Goal: Information Seeking & Learning: Learn about a topic

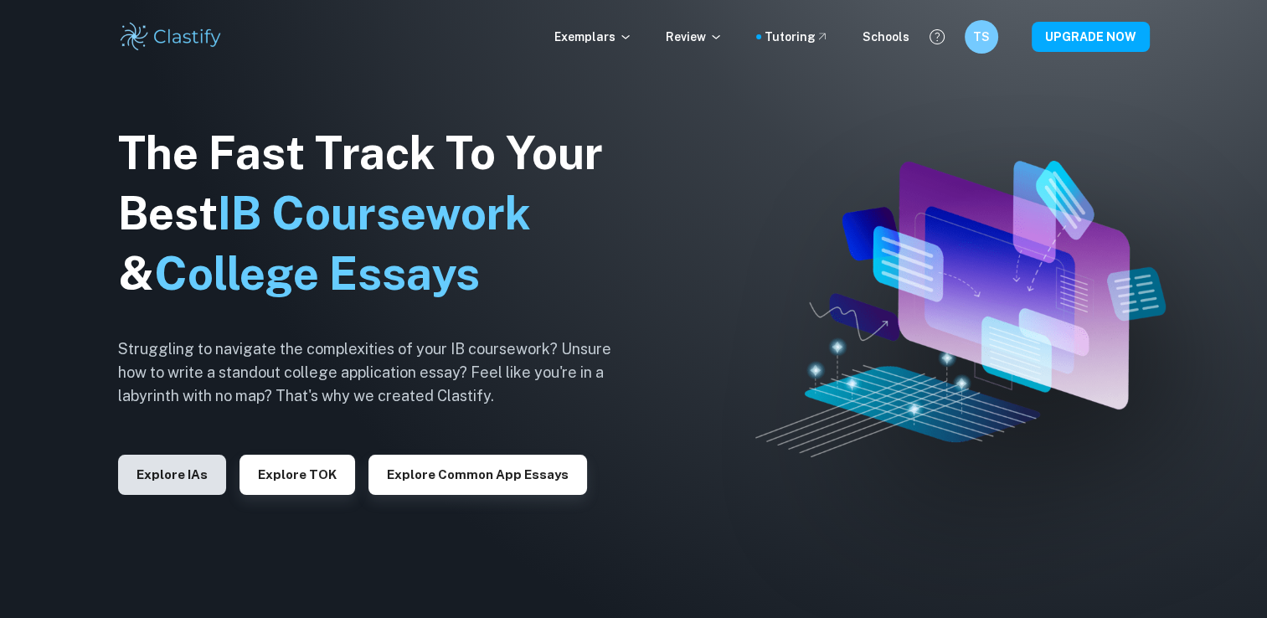
click at [175, 471] on button "Explore IAs" at bounding box center [172, 475] width 108 height 40
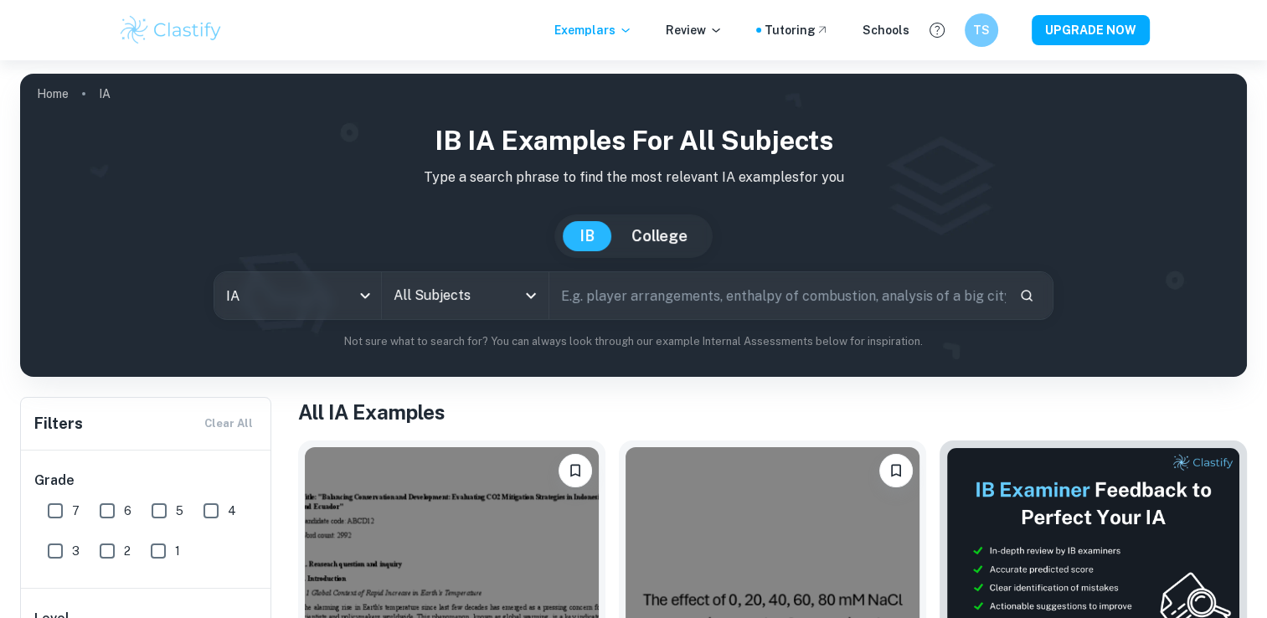
click at [593, 283] on input "text" at bounding box center [777, 295] width 456 height 47
click at [524, 299] on icon "Open" at bounding box center [531, 295] width 20 height 20
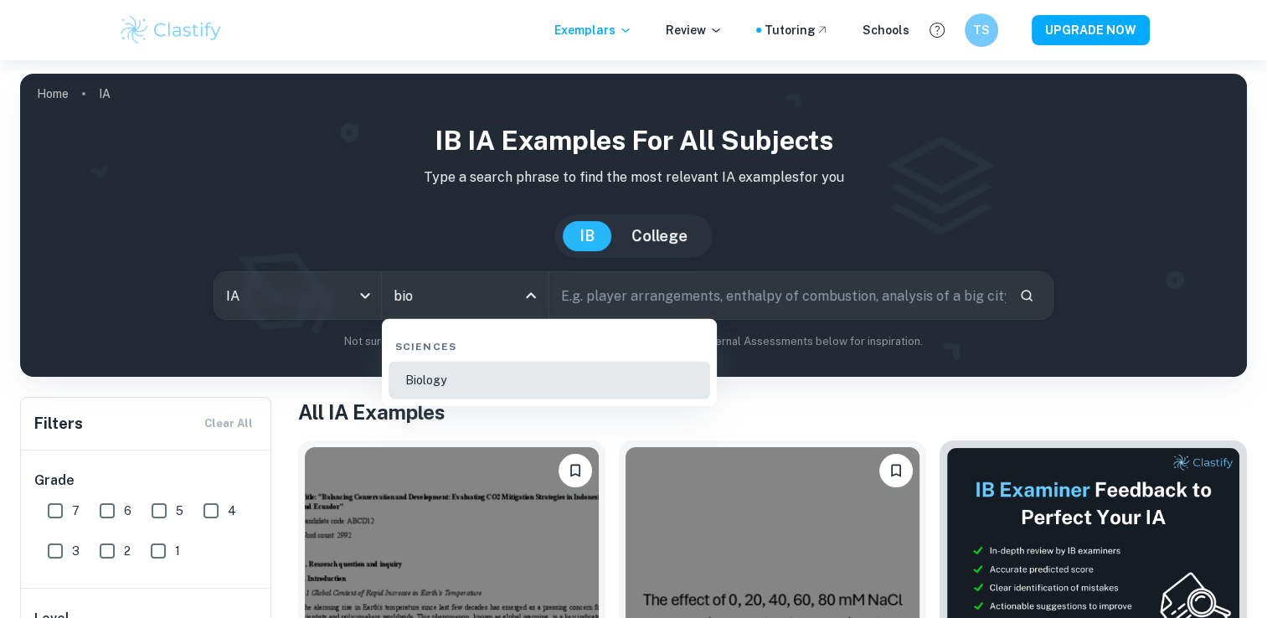
type input "Biology"
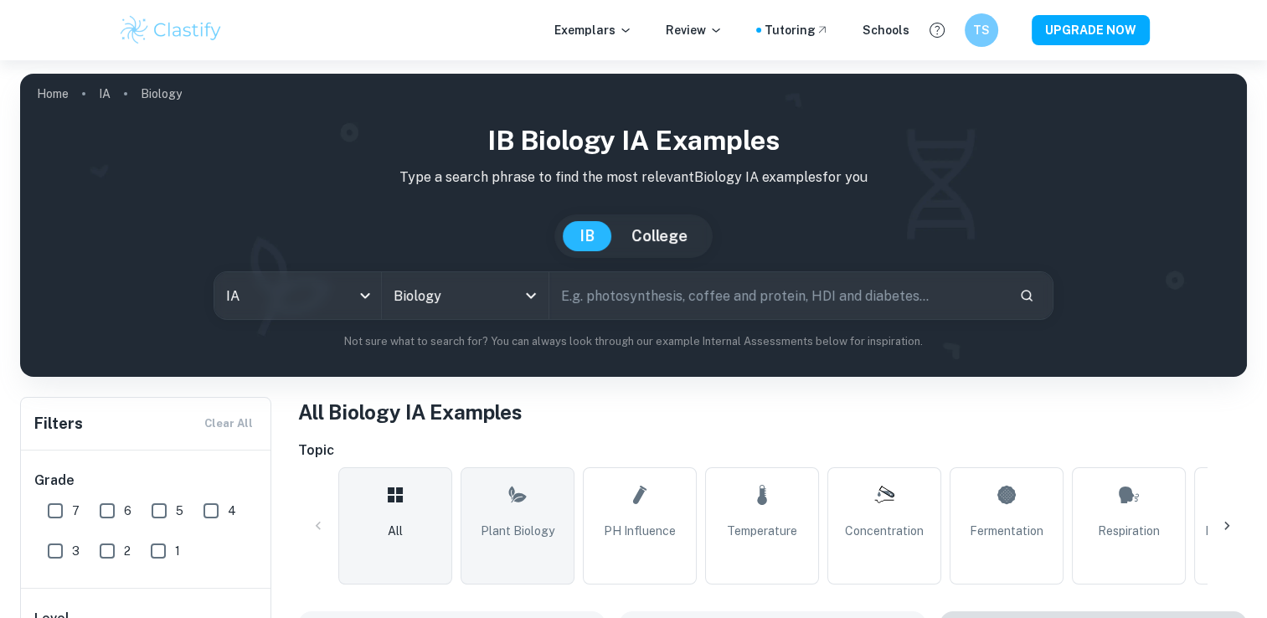
scroll to position [536, 0]
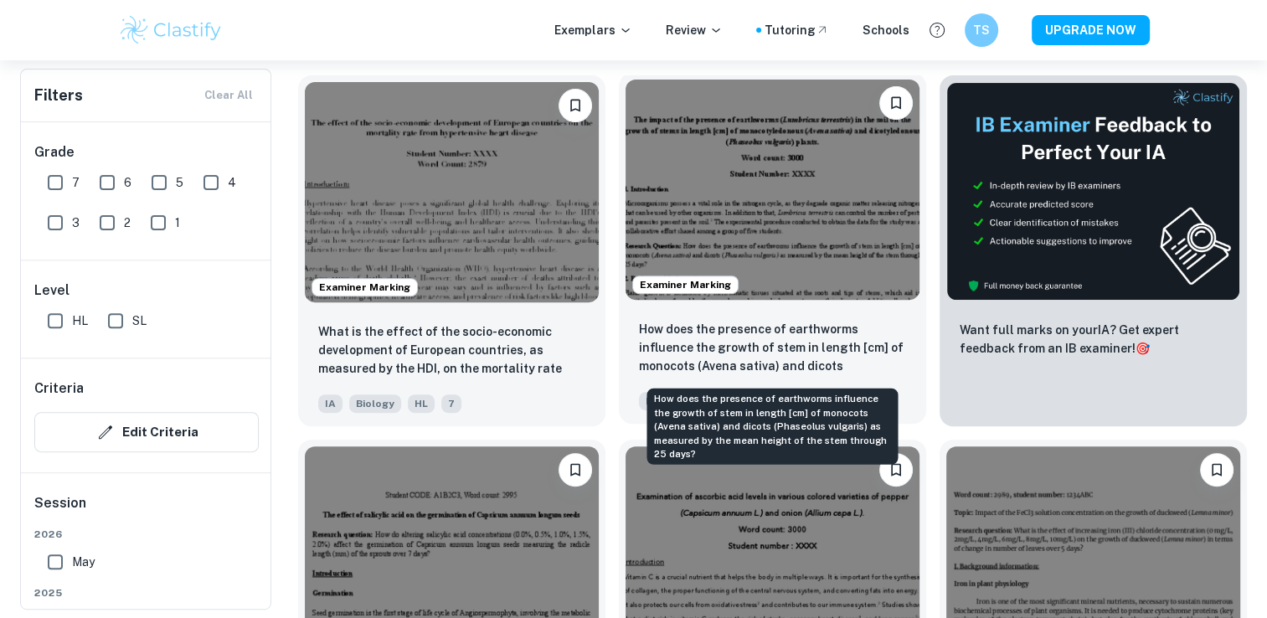
click at [796, 328] on days?"] "How does the presence of earthworms influence the growth of stem in length [cm]…" at bounding box center [772, 348] width 267 height 57
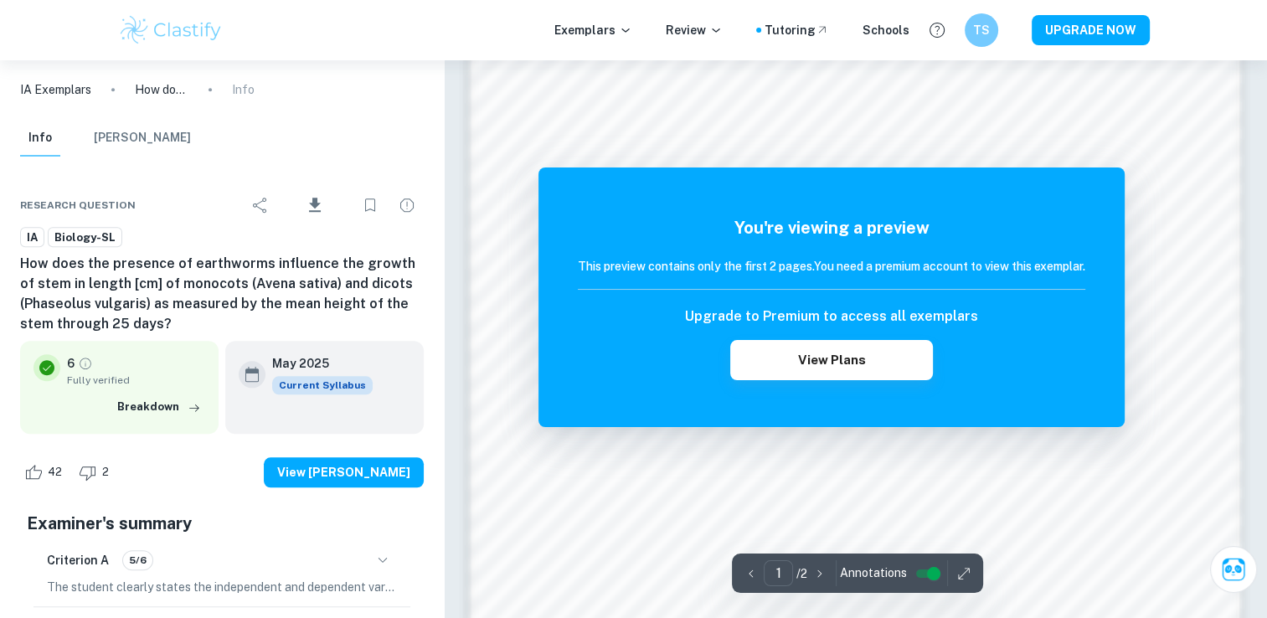
scroll to position [1755, 0]
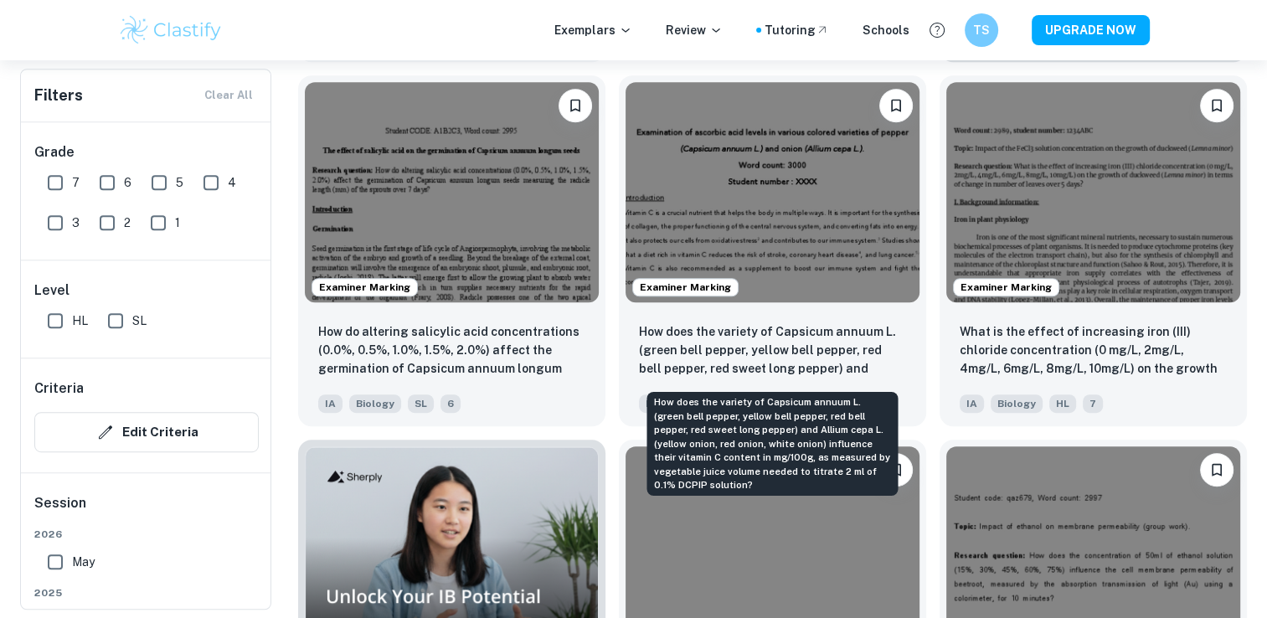
scroll to position [901, 0]
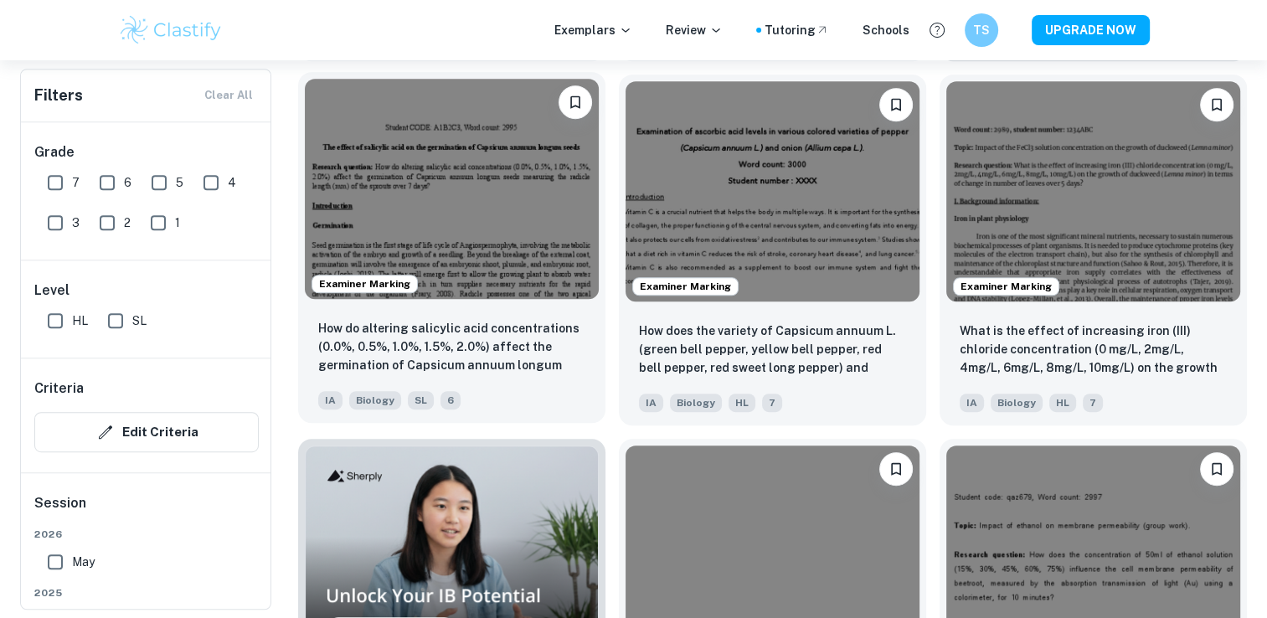
click at [514, 216] on img at bounding box center [452, 189] width 294 height 220
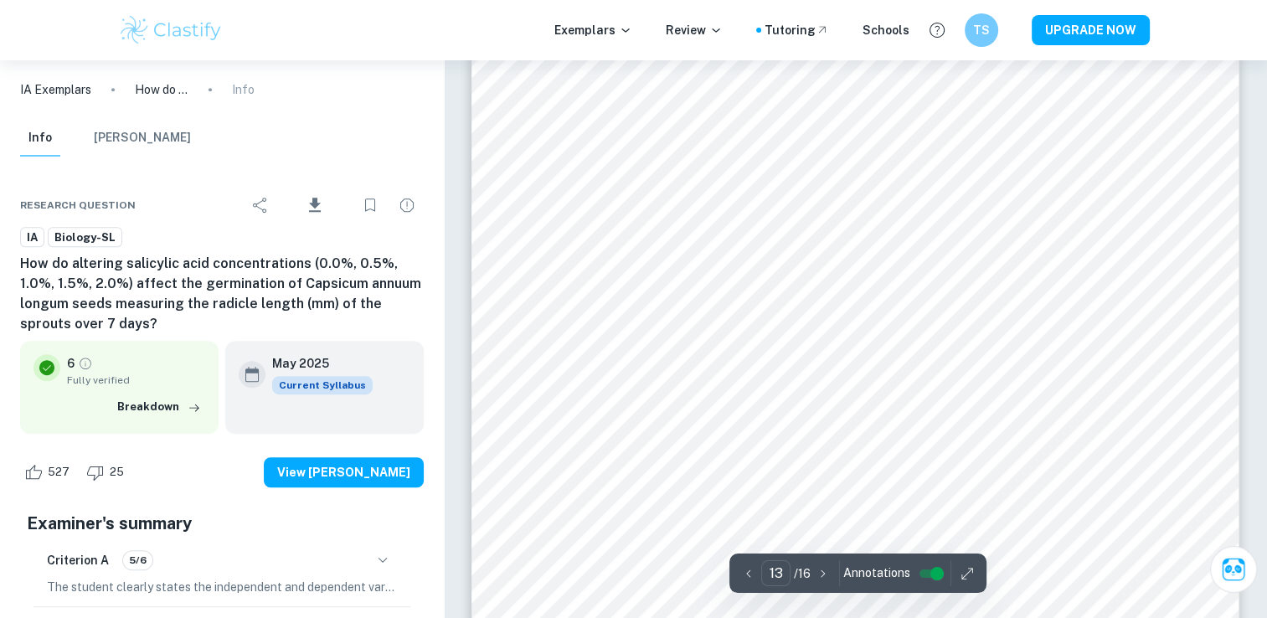
scroll to position [13537, 0]
type input "10"
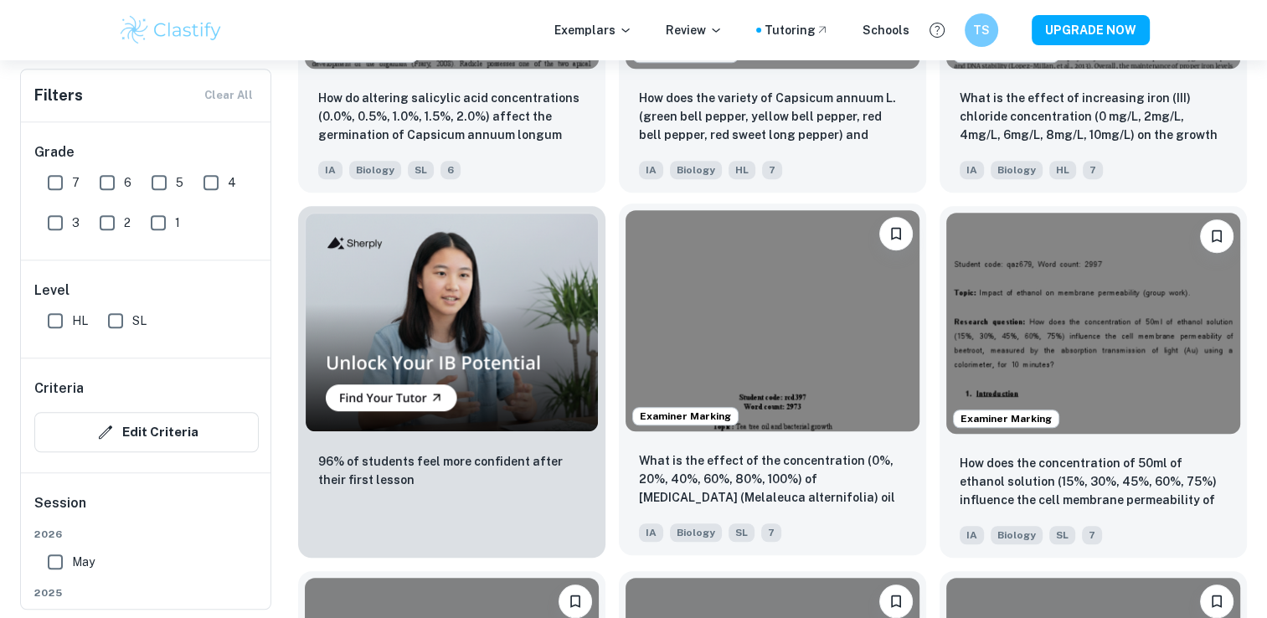
scroll to position [1139, 0]
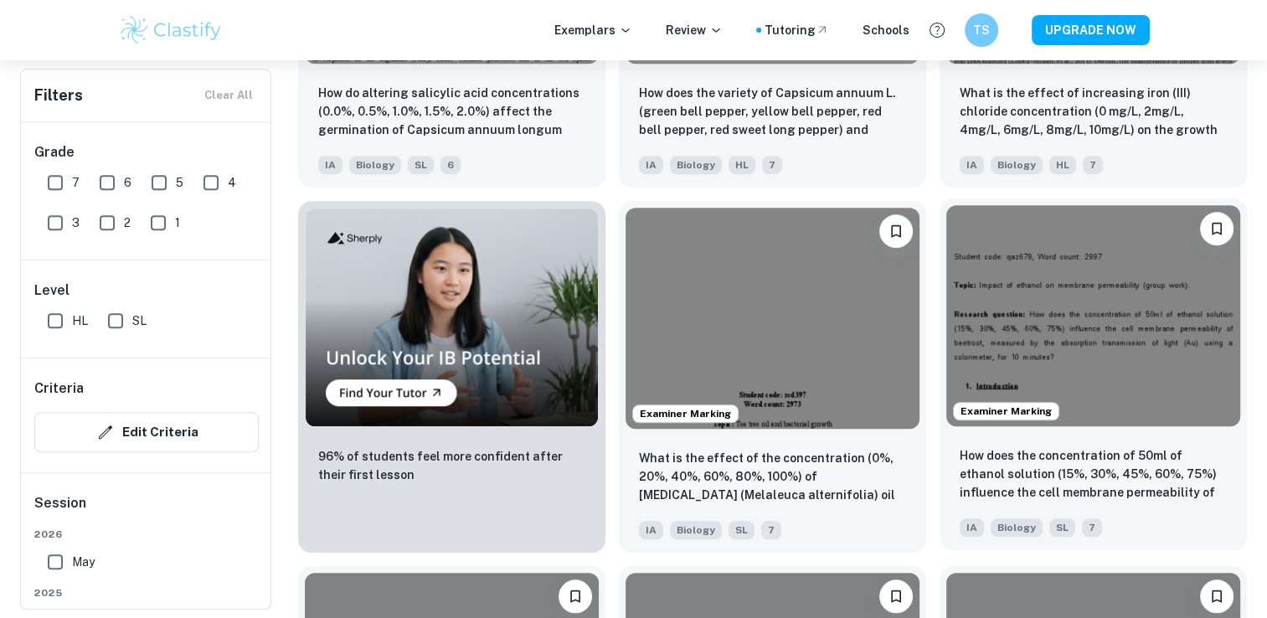
click at [1092, 318] on img at bounding box center [1093, 315] width 294 height 220
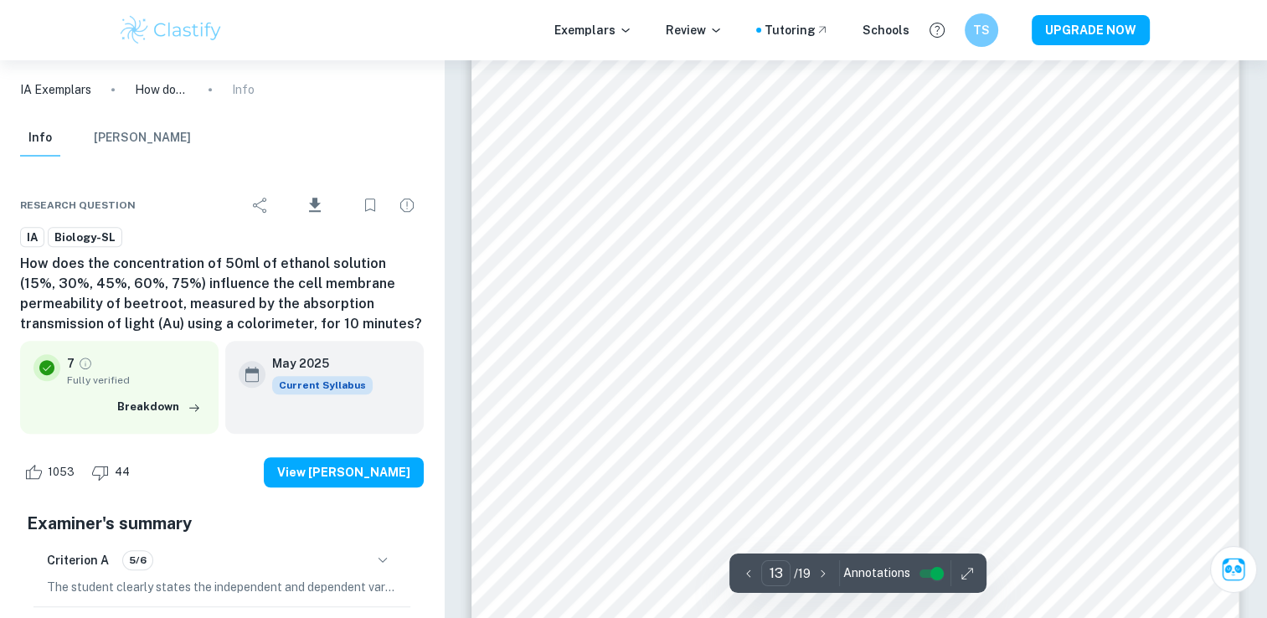
scroll to position [13749, 0]
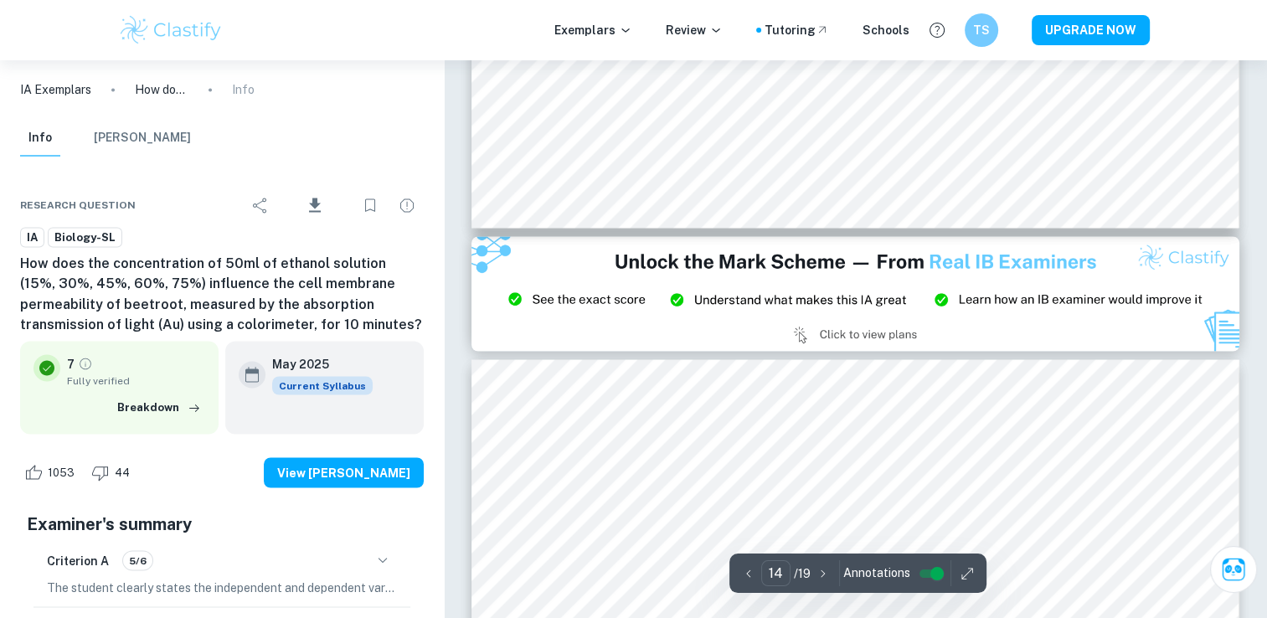
type input "15"
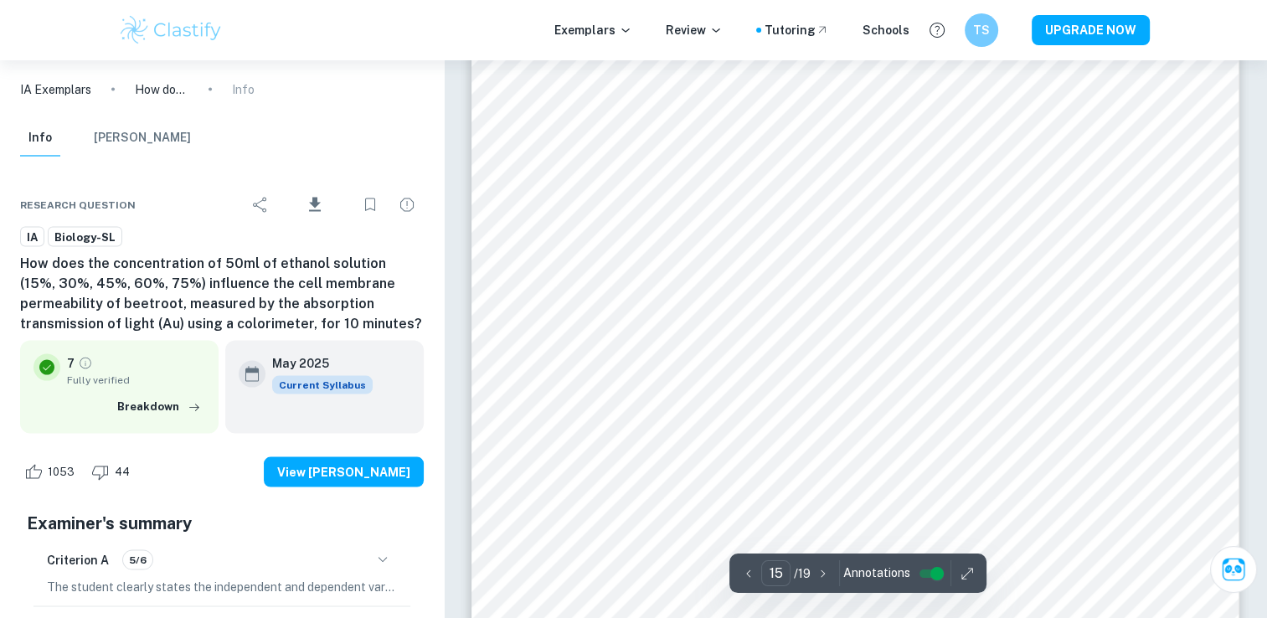
scroll to position [16006, 0]
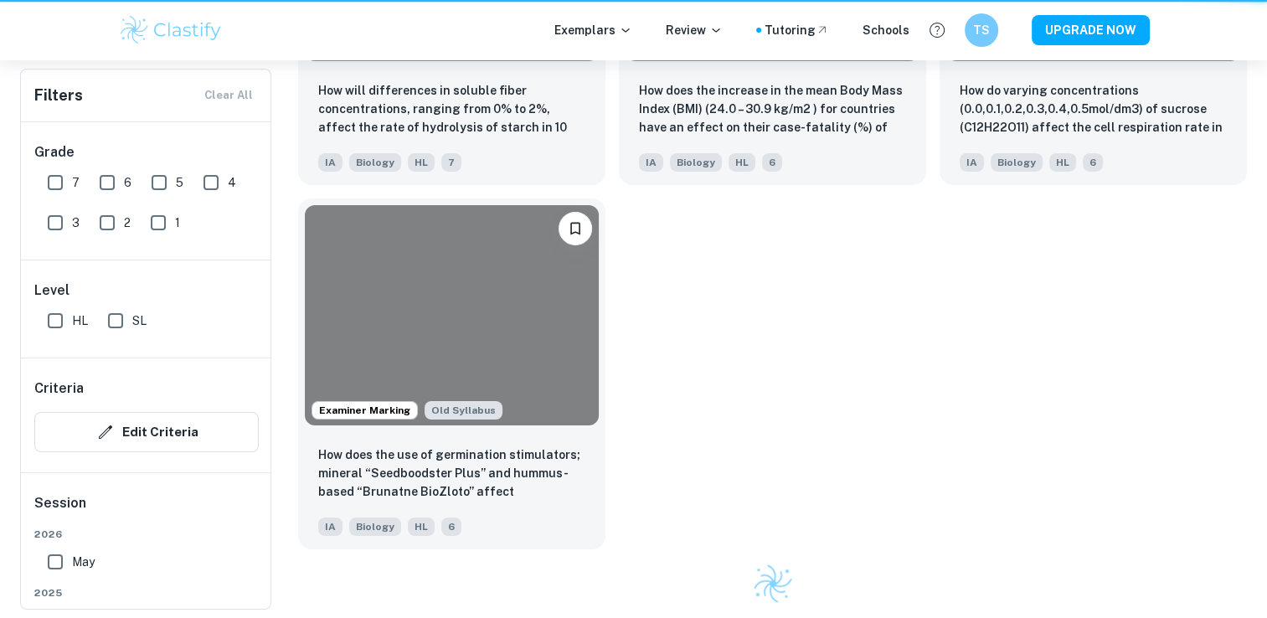
scroll to position [1139, 0]
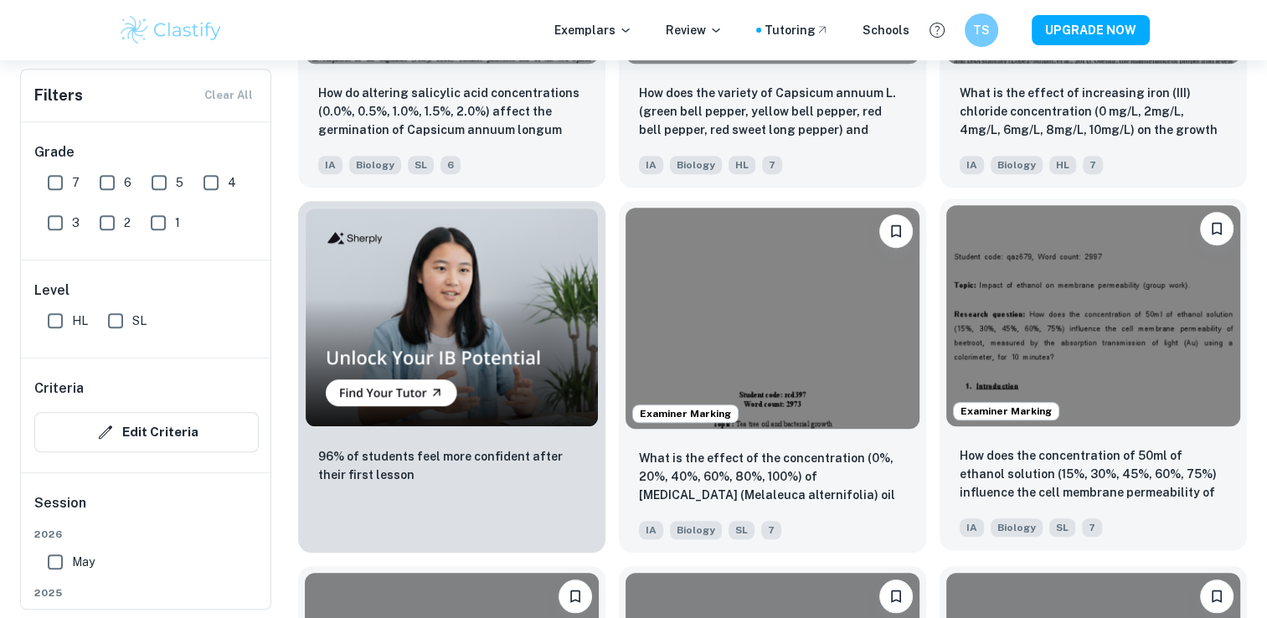
click at [1064, 346] on img at bounding box center [1093, 315] width 294 height 220
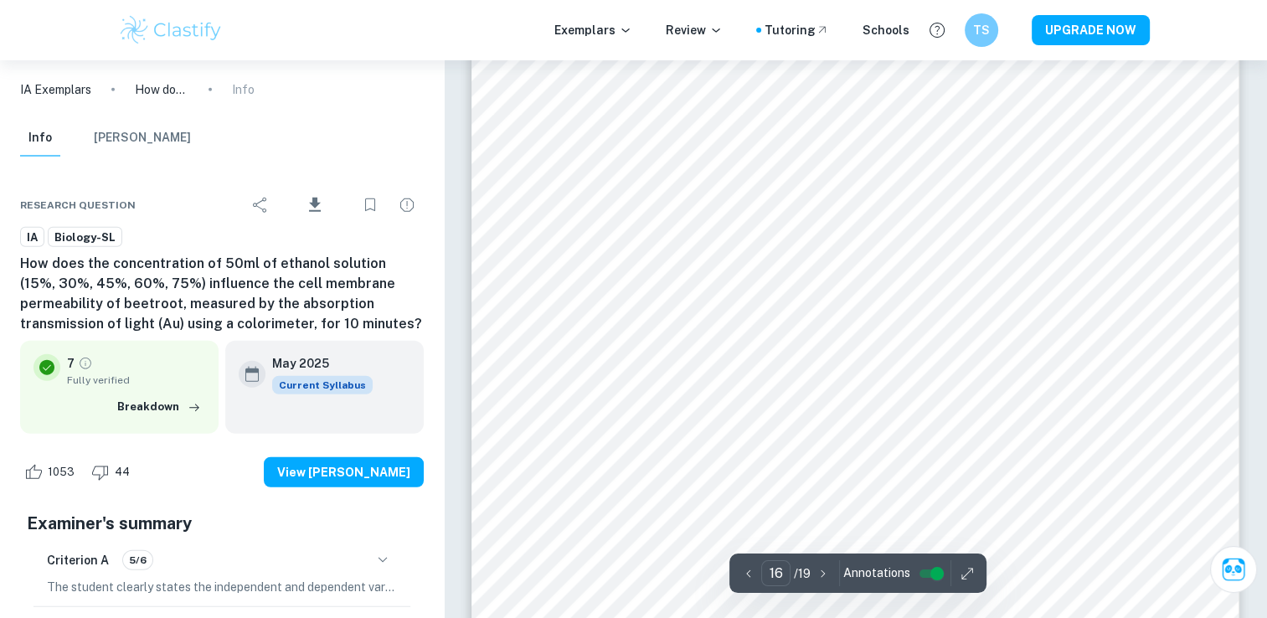
scroll to position [16927, 0]
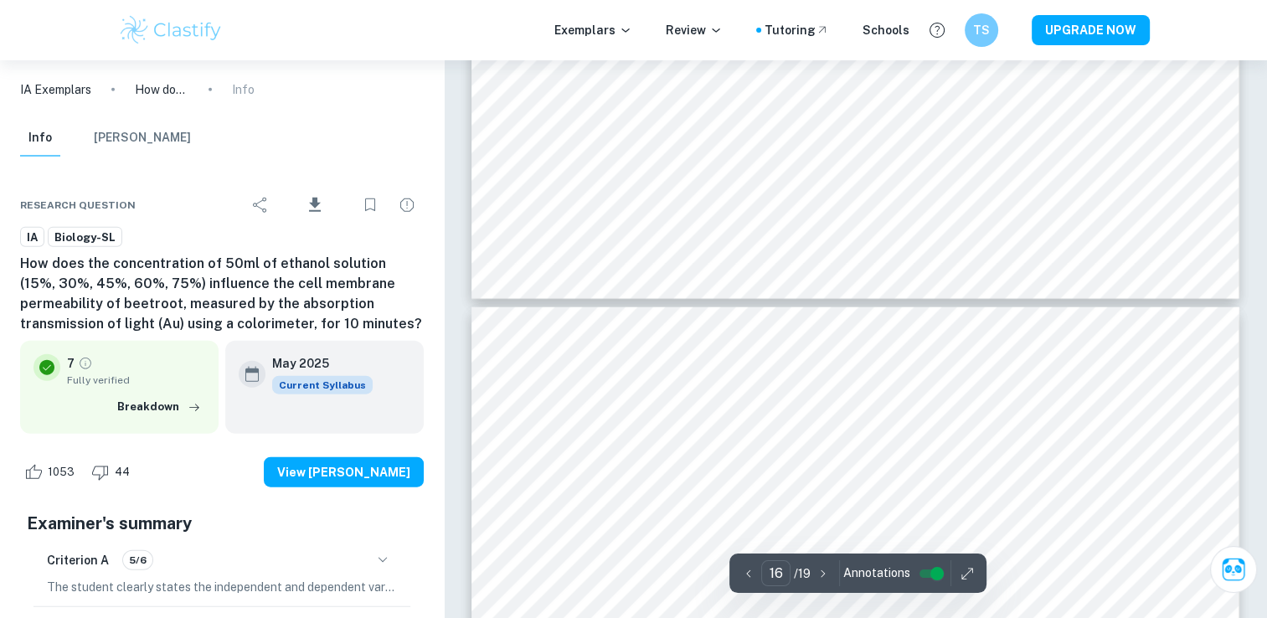
type input "15"
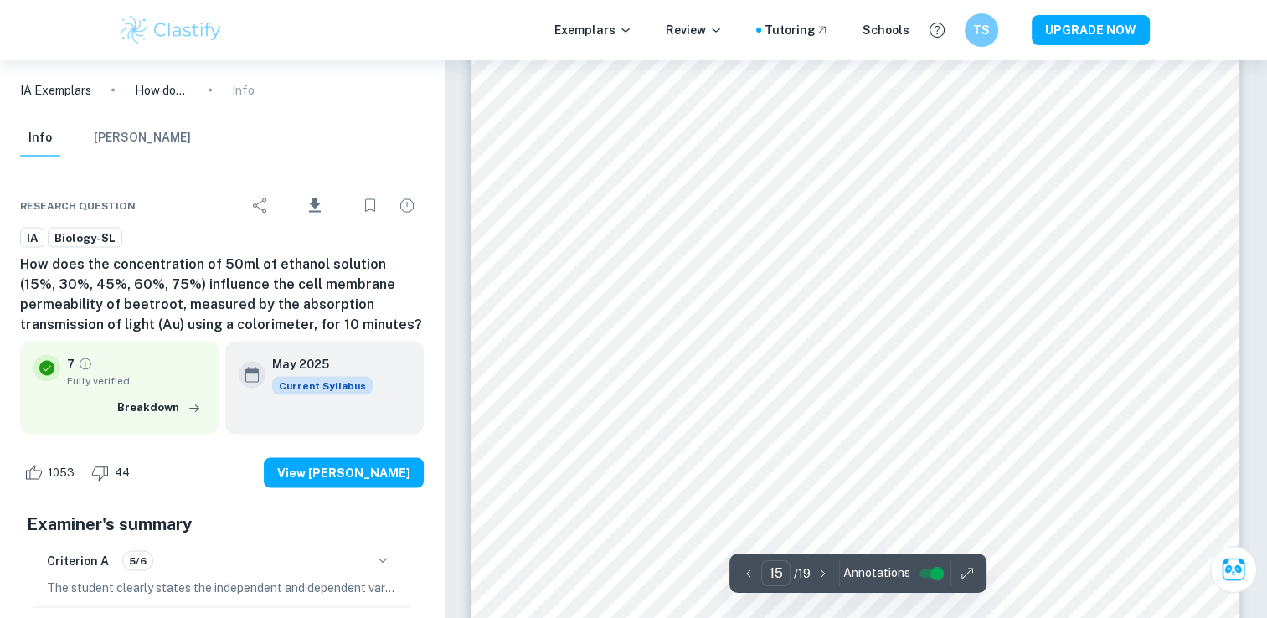
scroll to position [15746, 0]
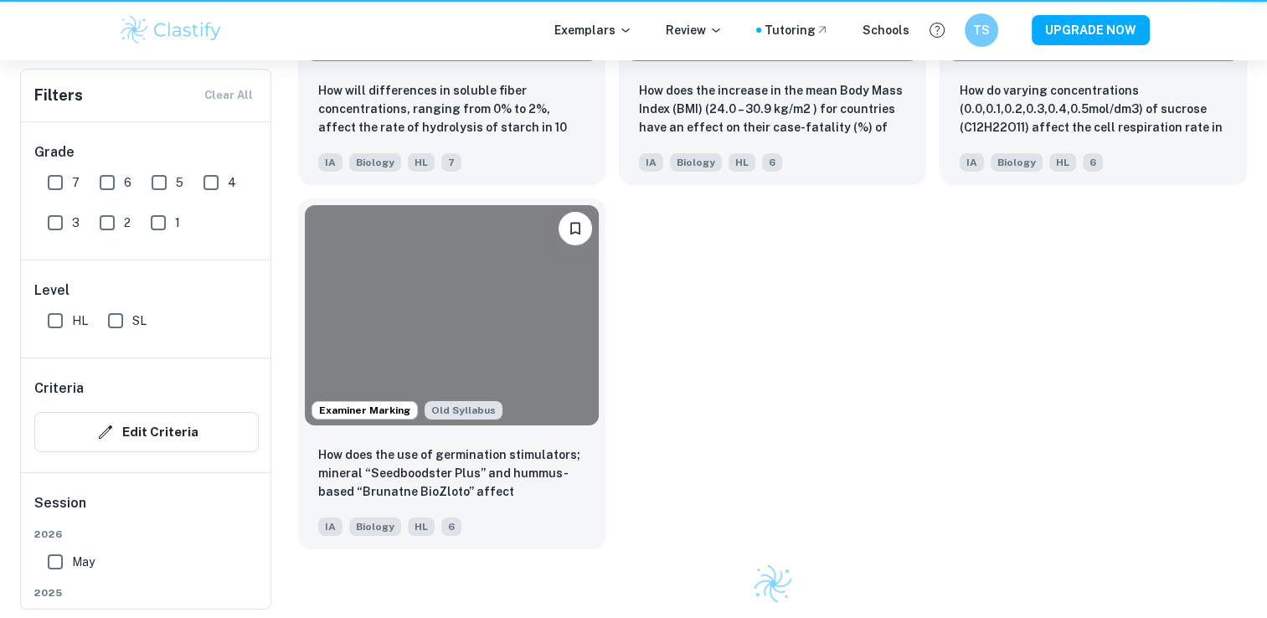
scroll to position [1139, 0]
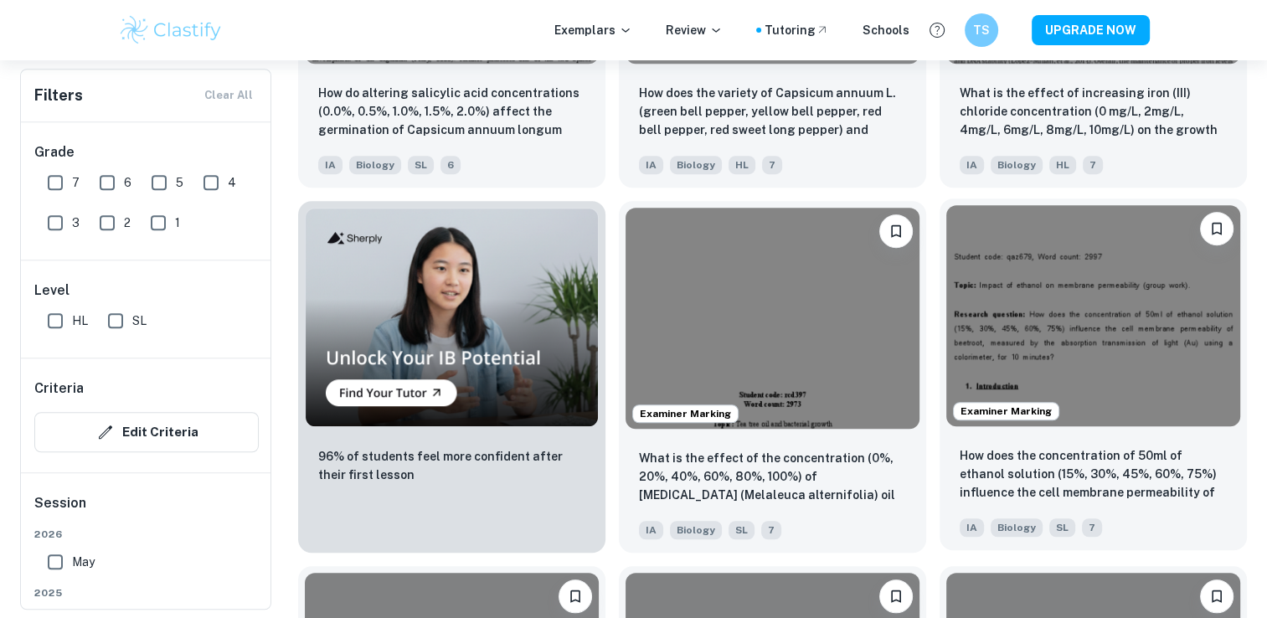
click at [1104, 346] on img at bounding box center [1093, 315] width 294 height 220
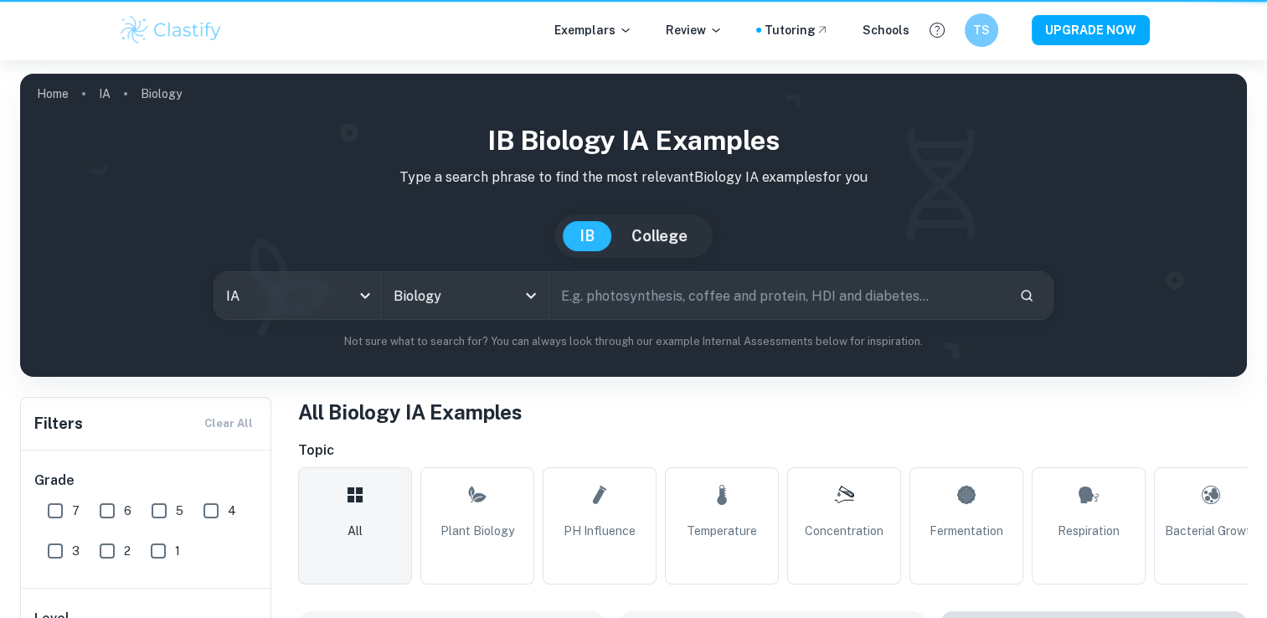
scroll to position [1139, 0]
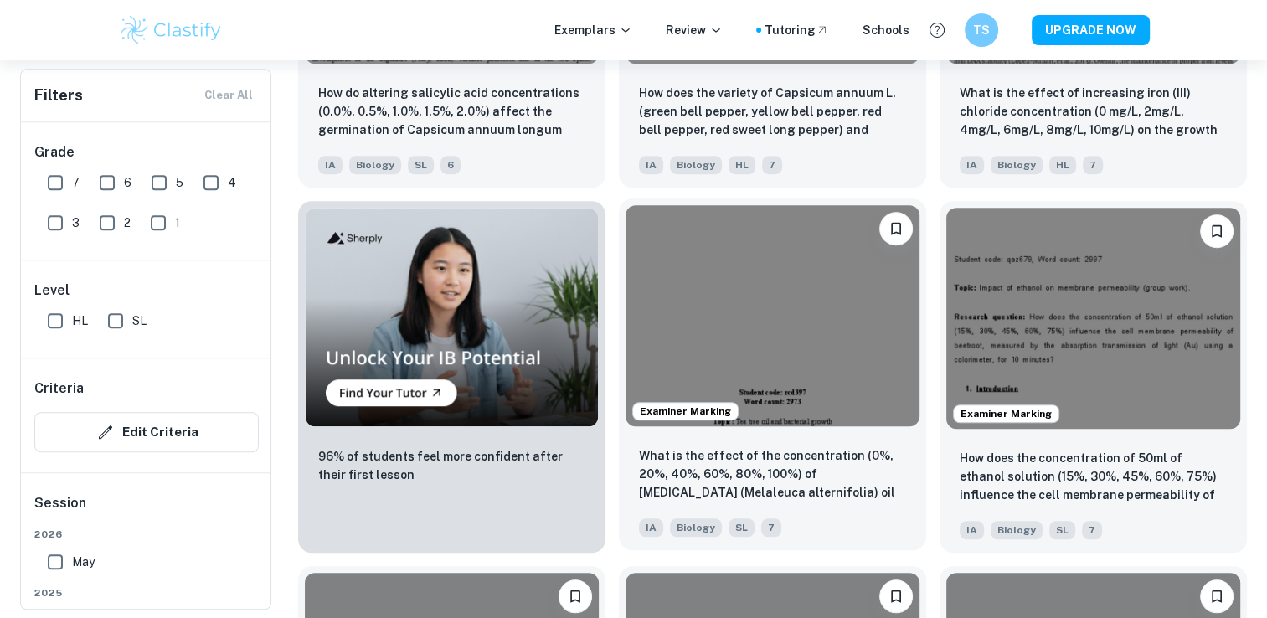
click at [823, 388] on img at bounding box center [772, 315] width 294 height 220
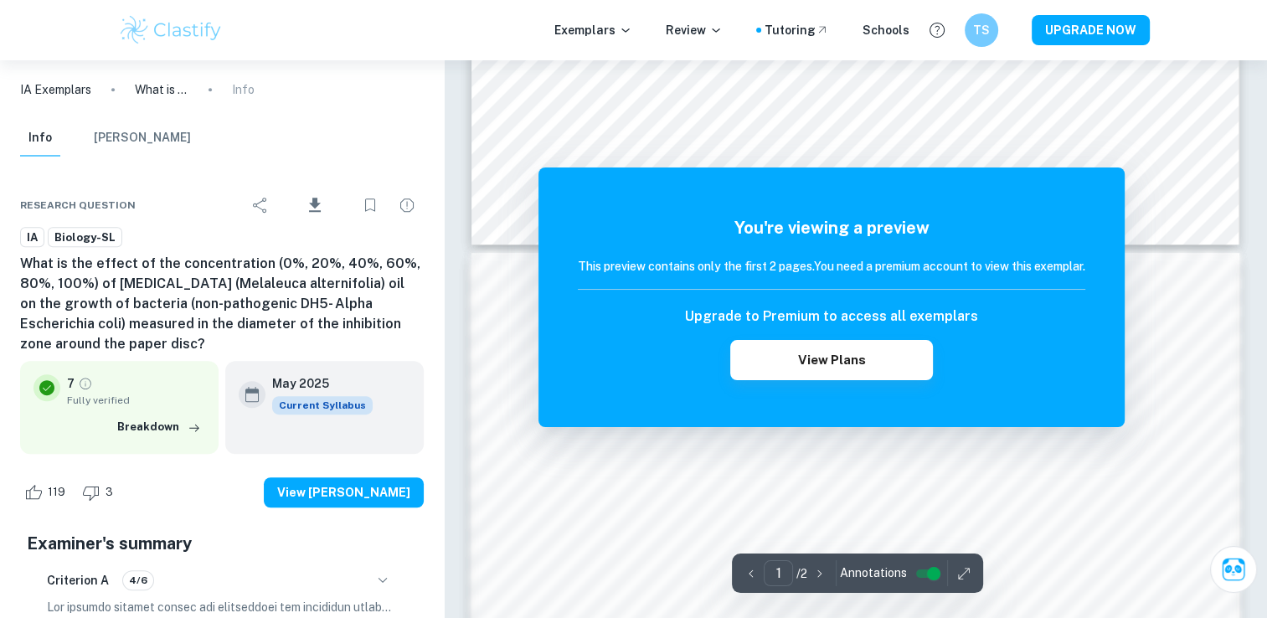
scroll to position [1752, 0]
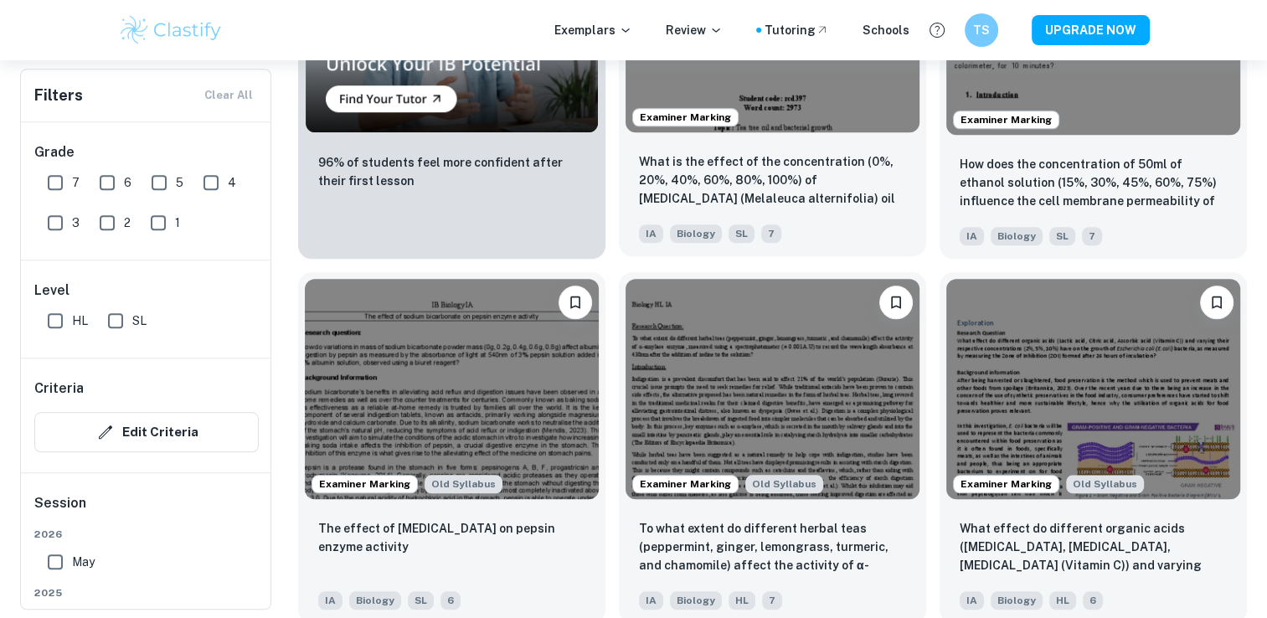
scroll to position [1447, 0]
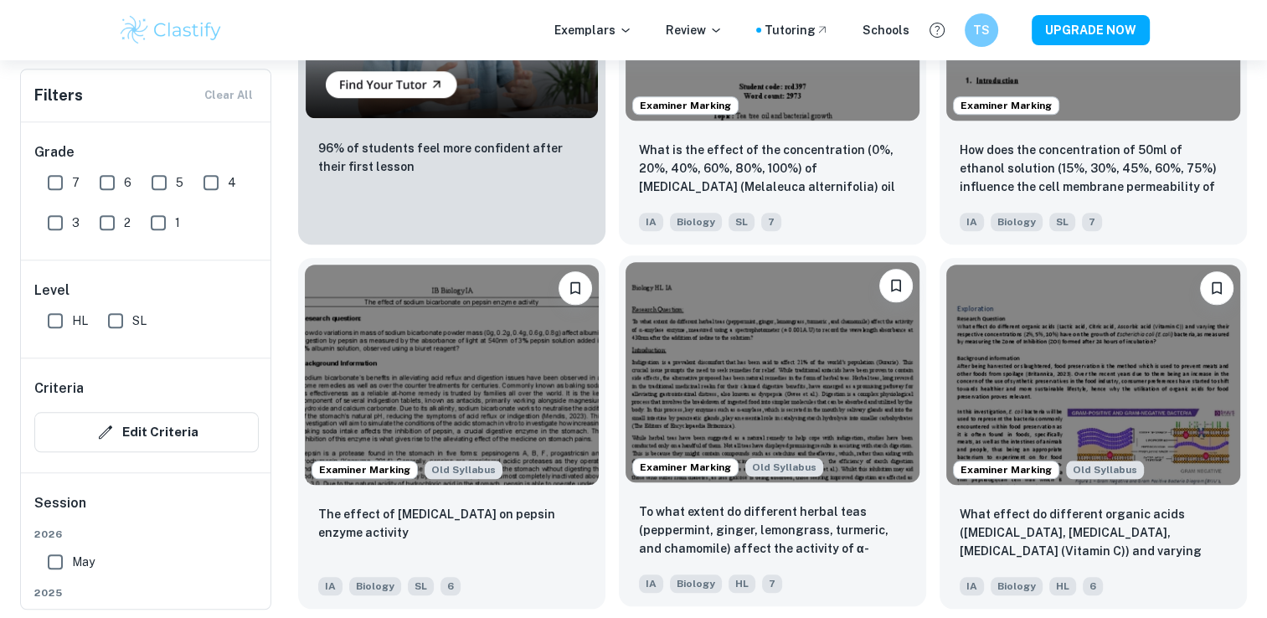
click at [759, 381] on img at bounding box center [772, 372] width 294 height 220
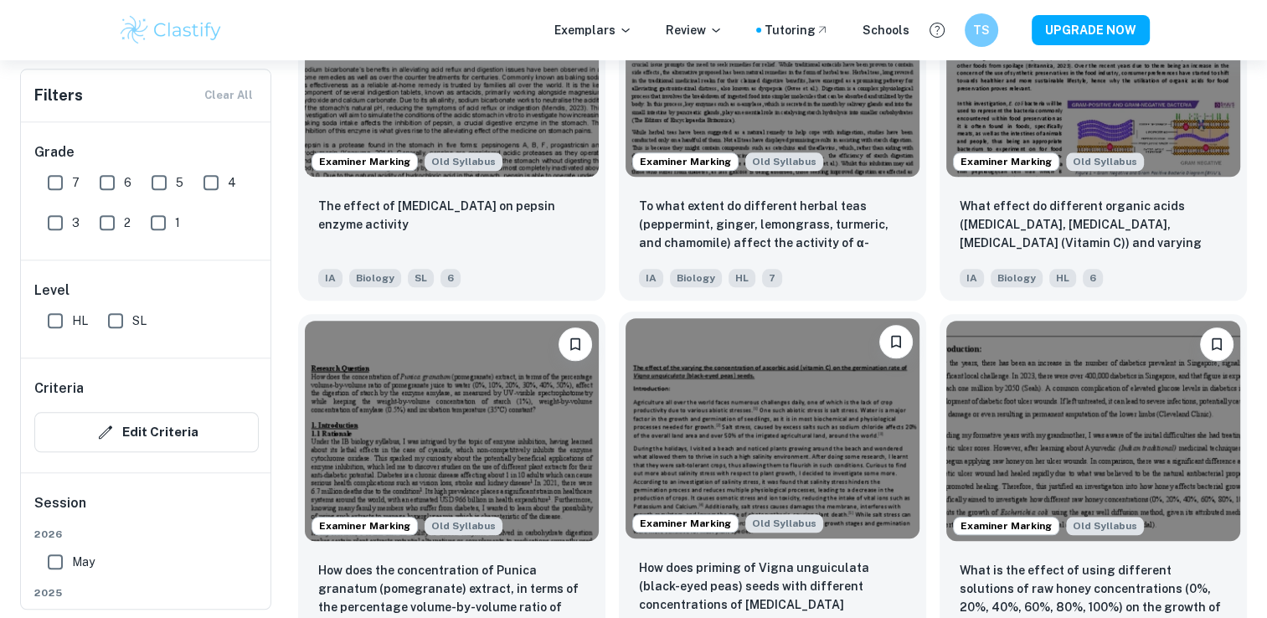
scroll to position [1770, 0]
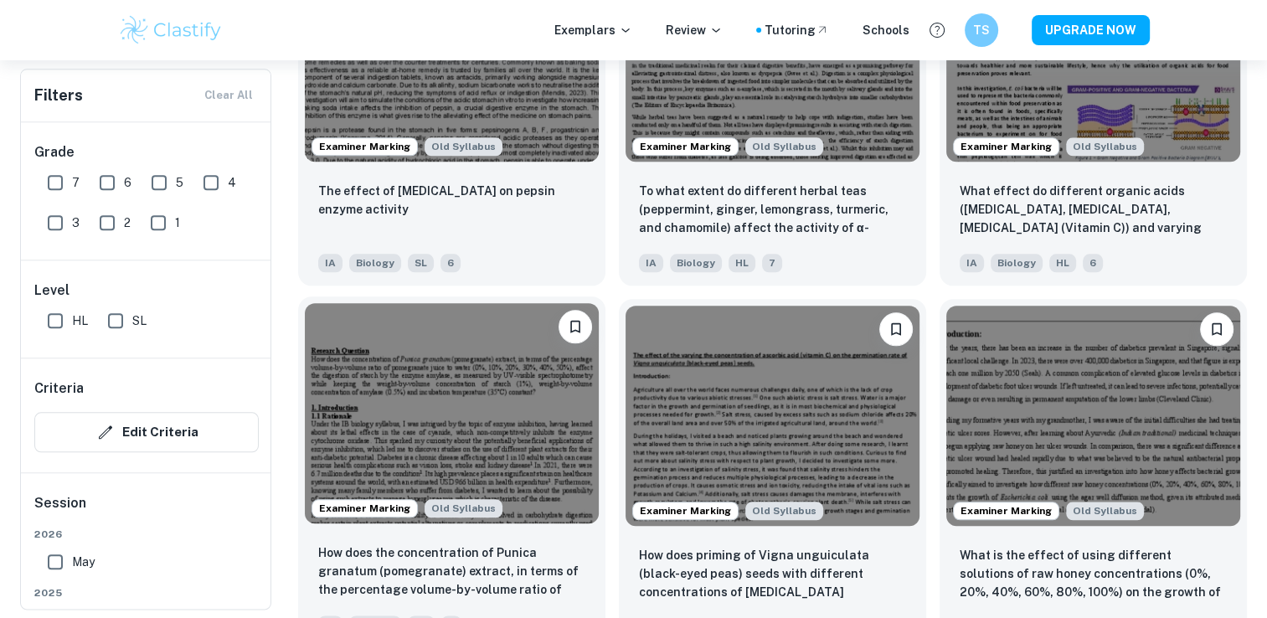
click at [549, 404] on img at bounding box center [452, 413] width 294 height 220
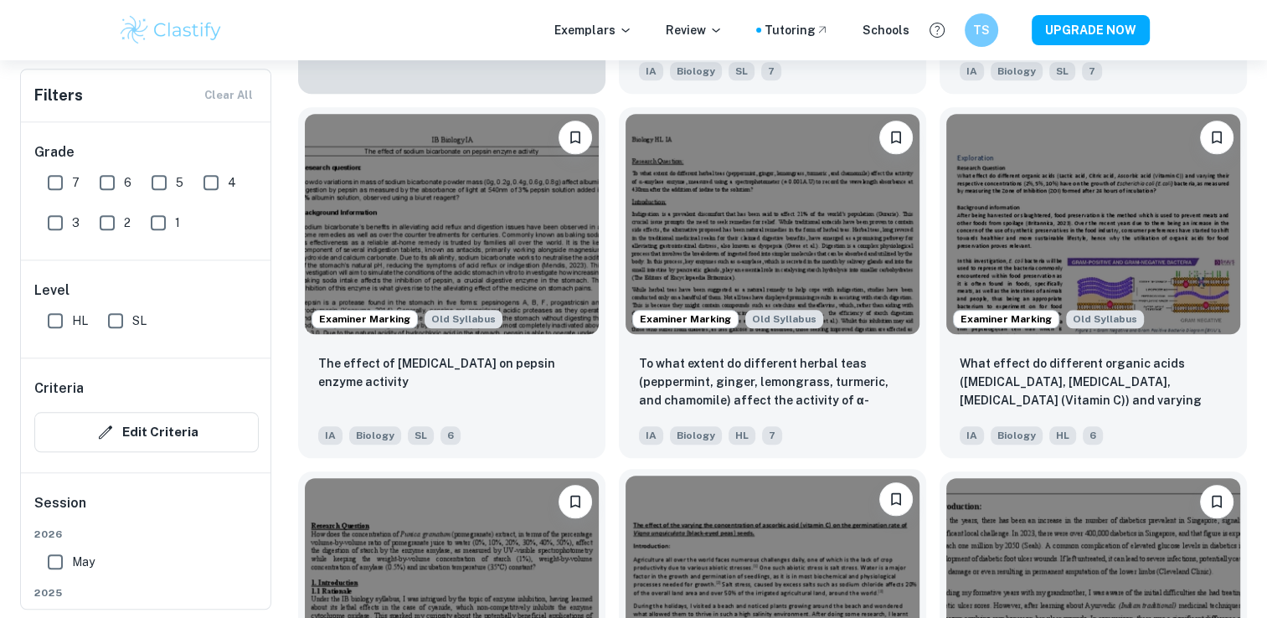
scroll to position [1596, 0]
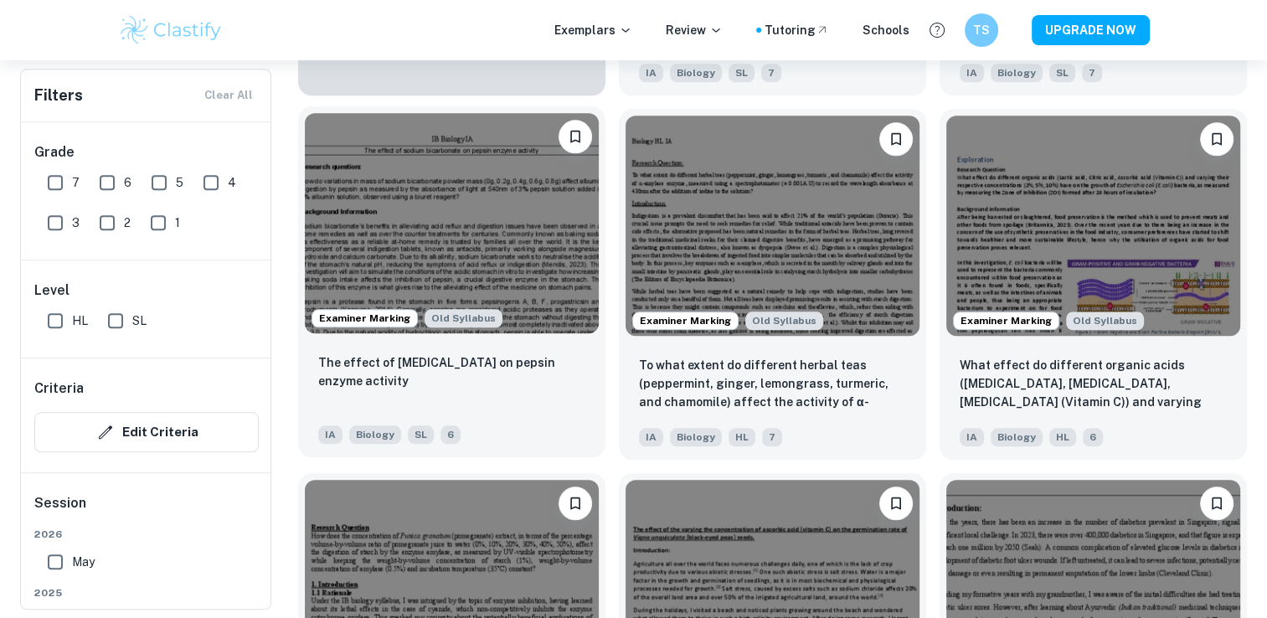
click at [429, 236] on img at bounding box center [452, 223] width 294 height 220
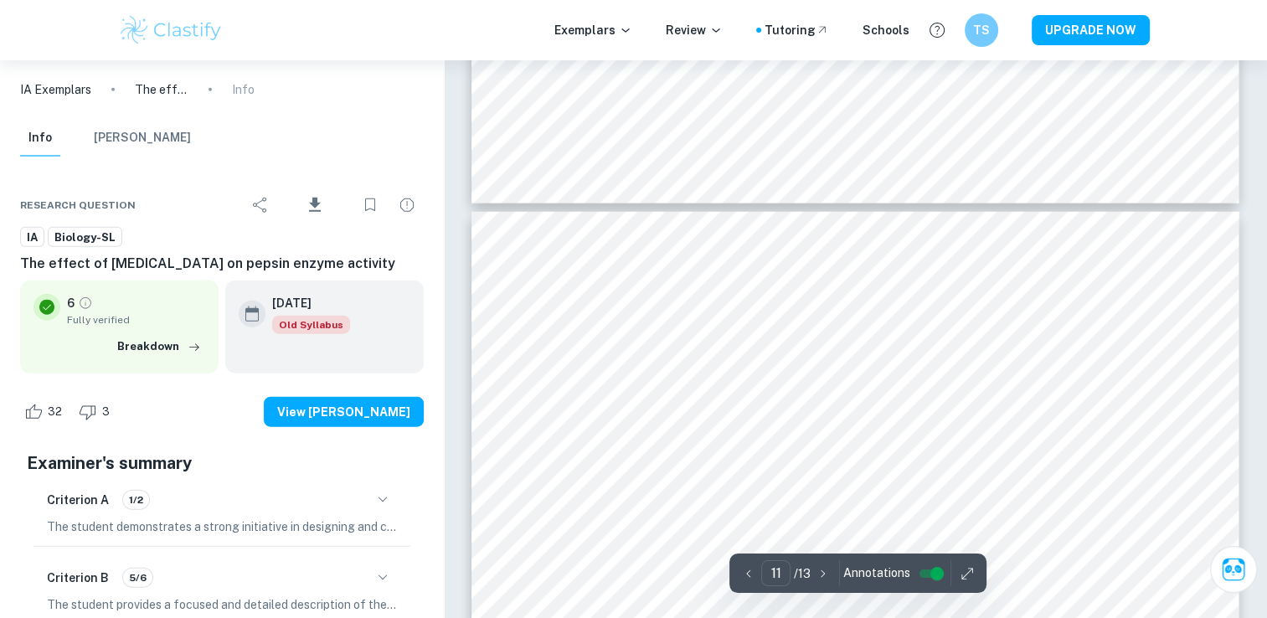
type input "10"
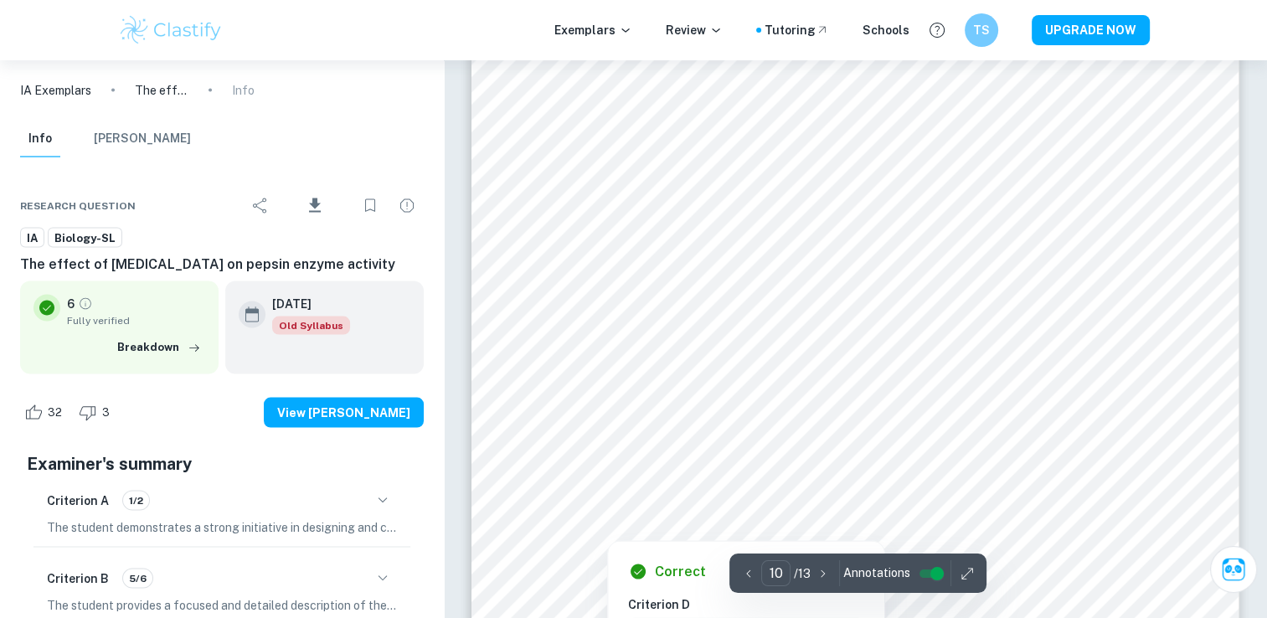
scroll to position [9482, 0]
